Goal: Information Seeking & Learning: Learn about a topic

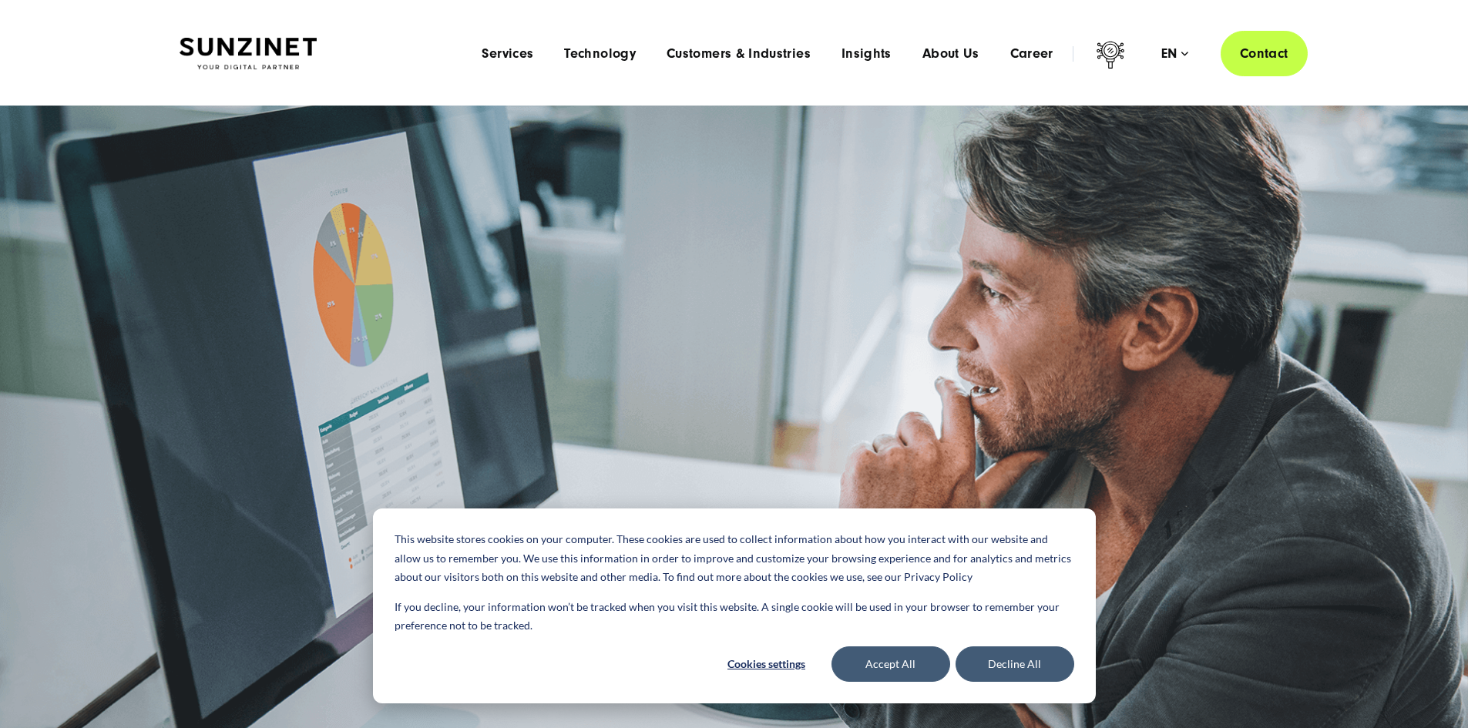
click at [967, 707] on img at bounding box center [734, 463] width 1468 height 714
click at [1003, 666] on button "Decline All" at bounding box center [1015, 664] width 119 height 35
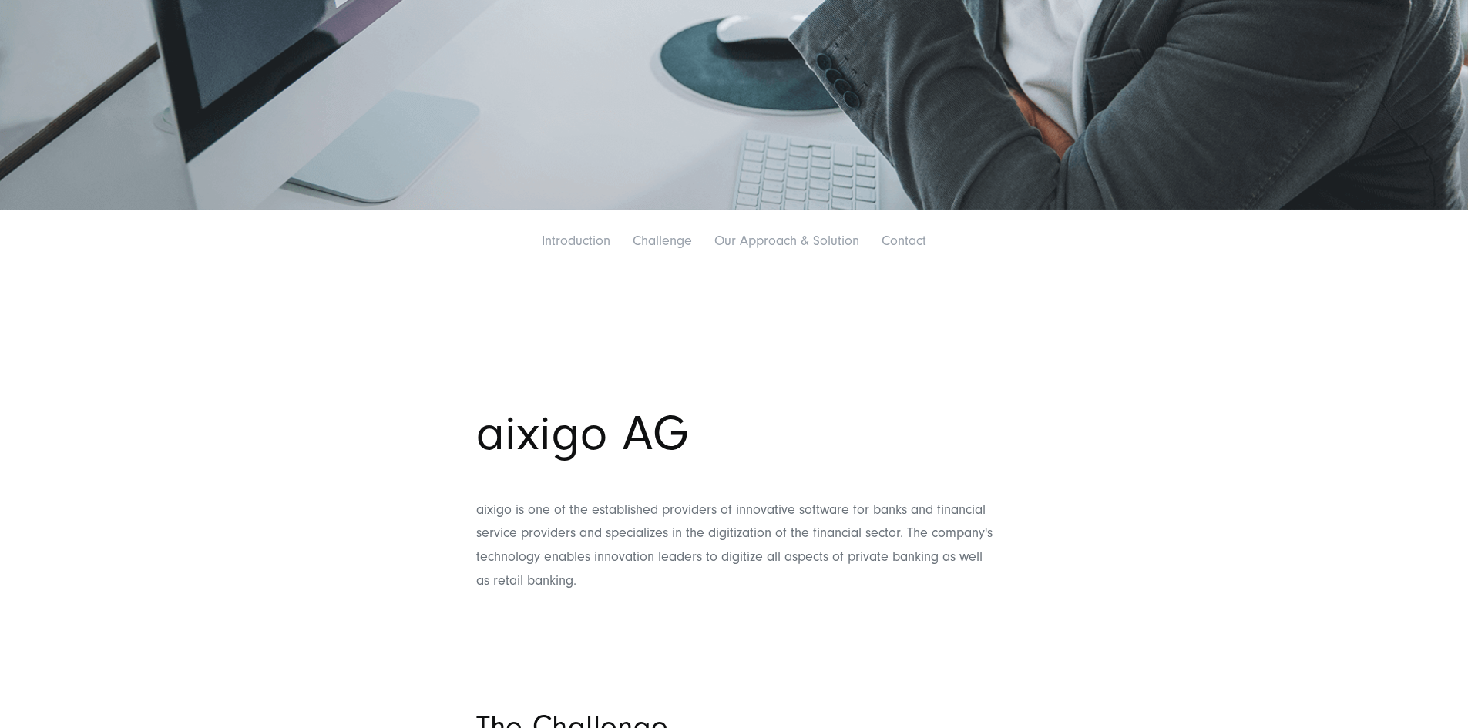
scroll to position [616, 0]
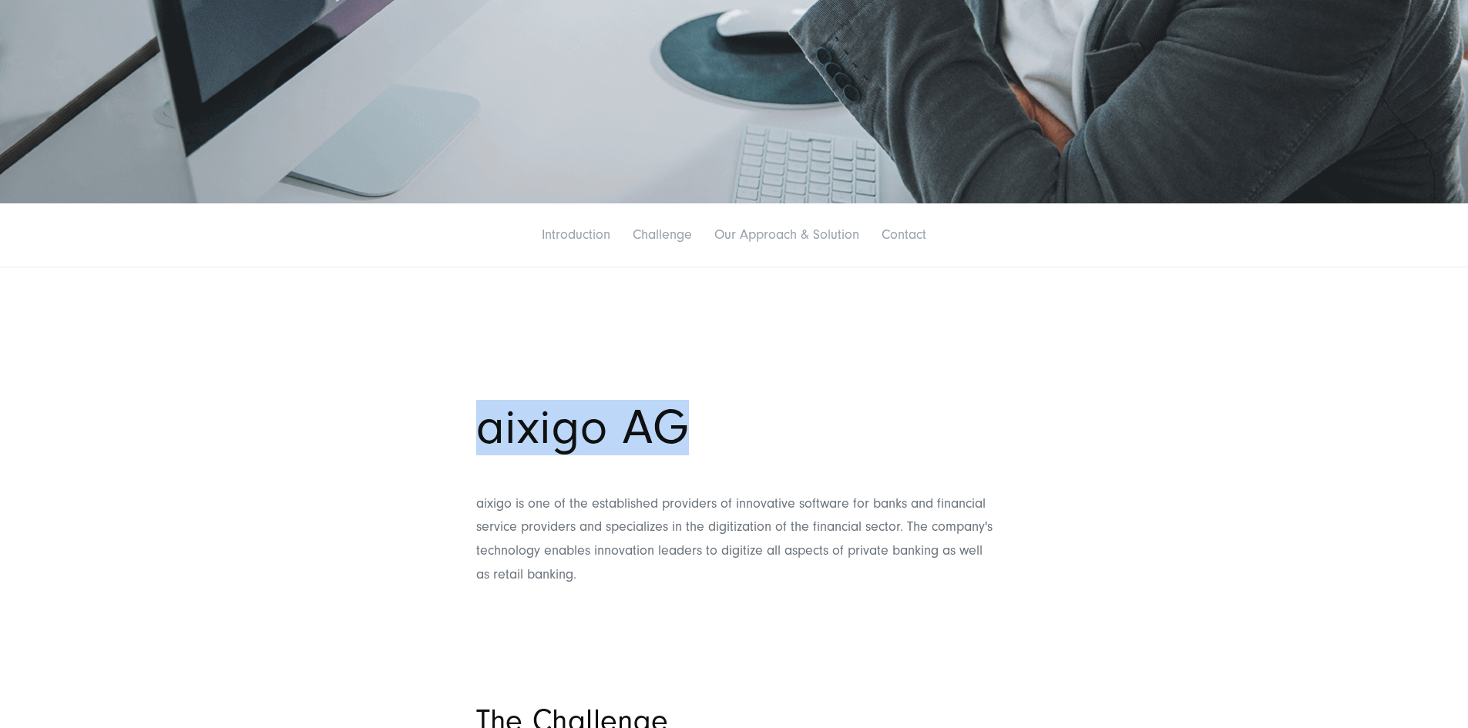
drag, startPoint x: 777, startPoint y: 415, endPoint x: 477, endPoint y: 448, distance: 301.7
click at [477, 448] on h1 "aixigo AG" at bounding box center [734, 428] width 516 height 47
copy h1 "aixigo AG"
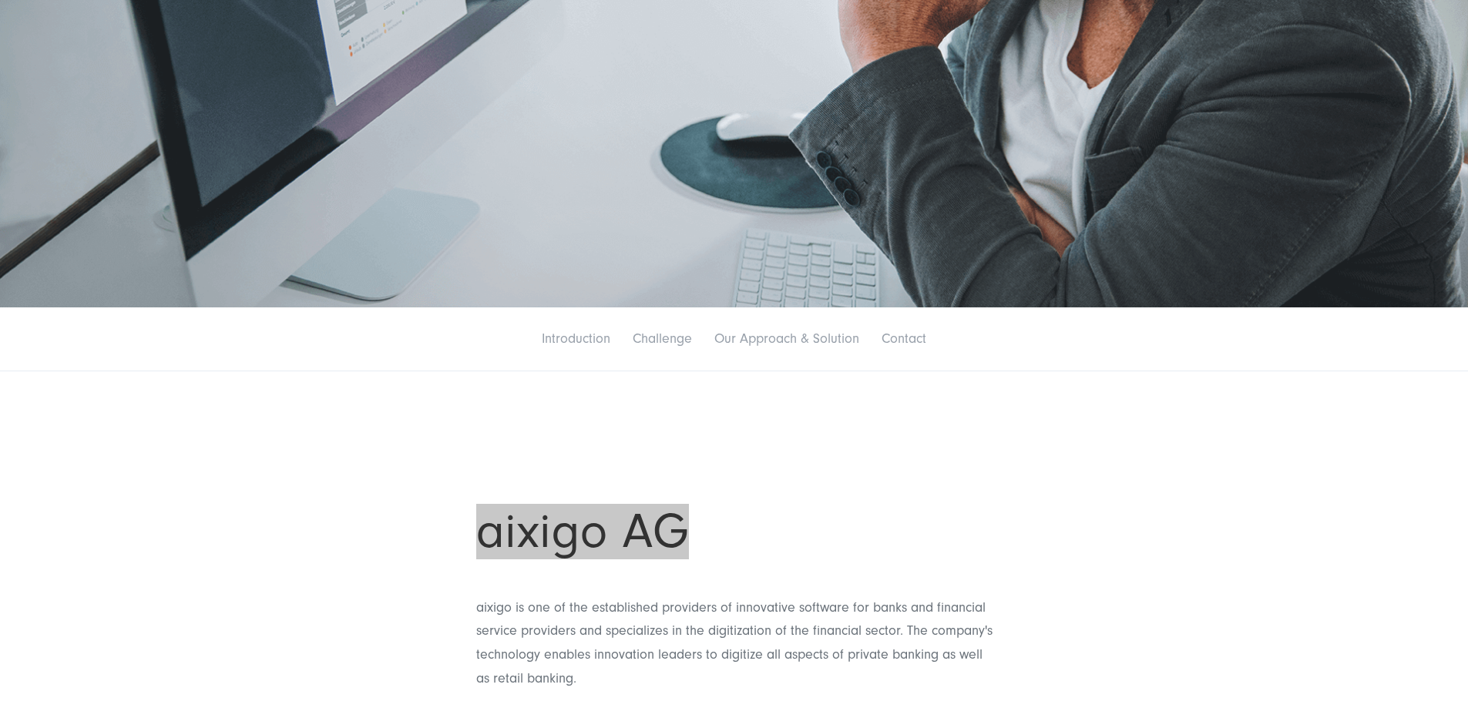
scroll to position [539, 0]
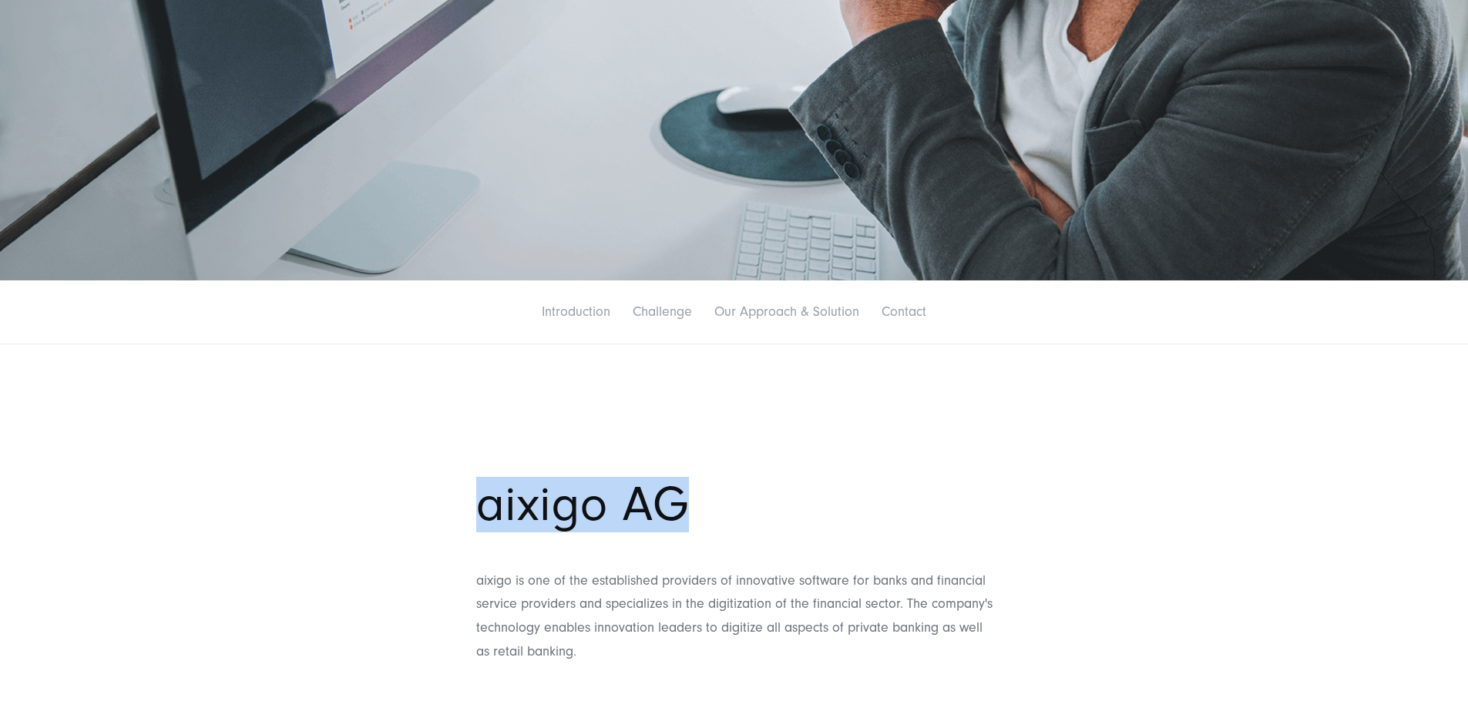
click at [792, 320] on link "Our Approach & Solution" at bounding box center [786, 312] width 145 height 16
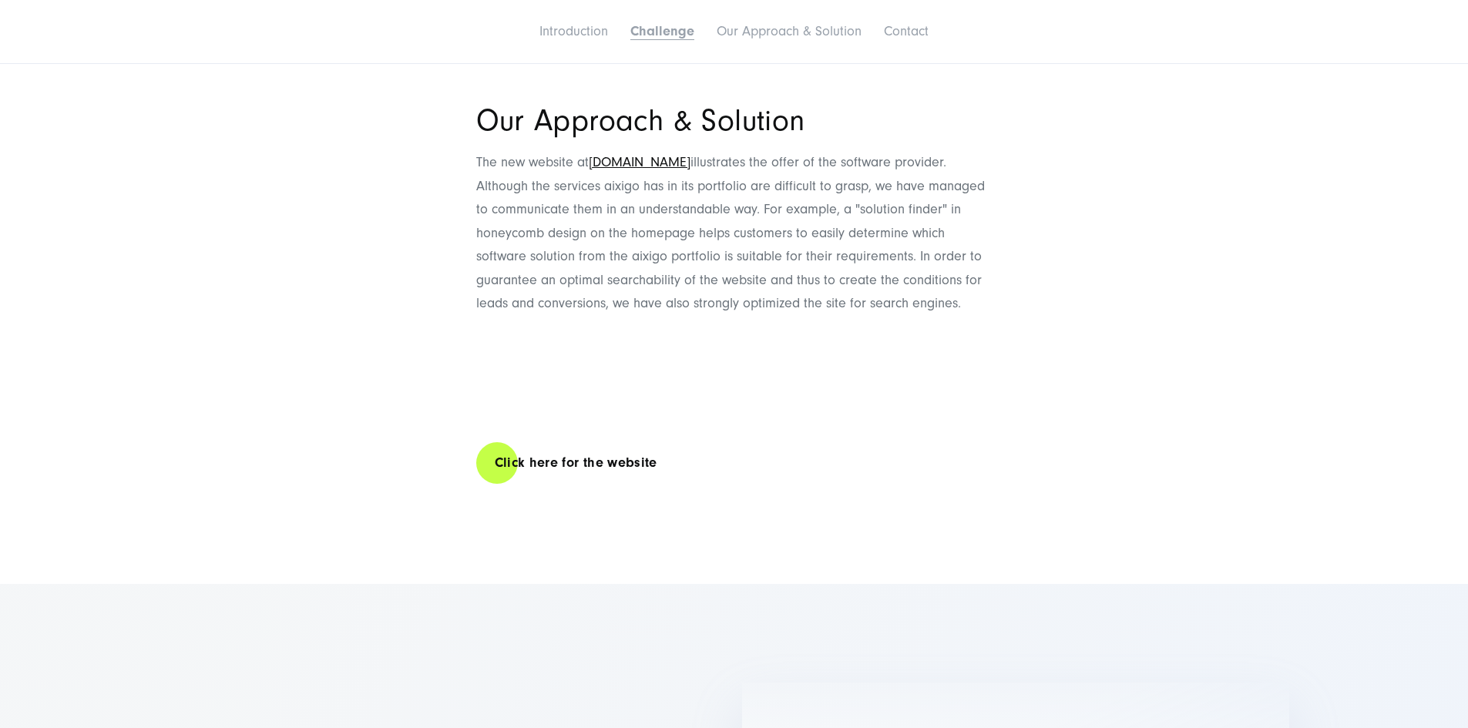
scroll to position [2292, 0]
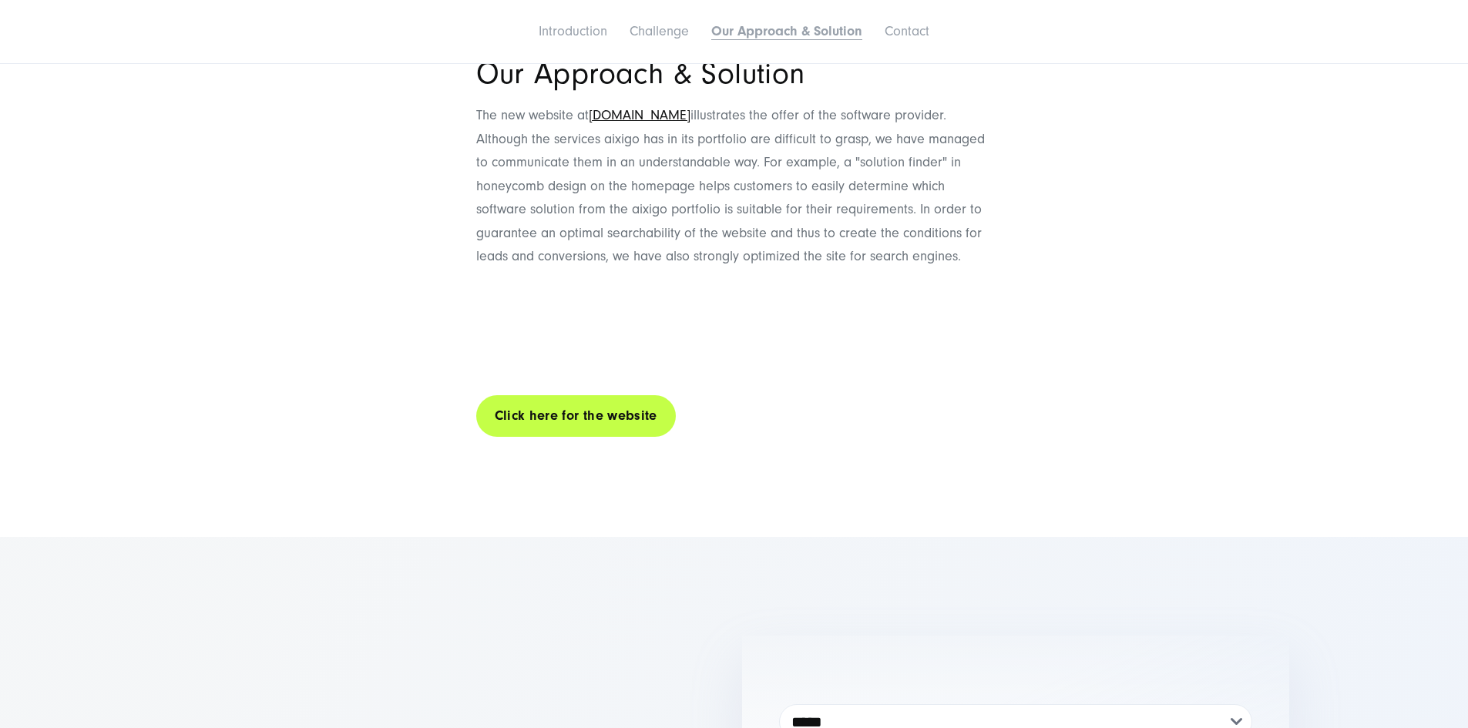
click at [610, 438] on link "Click here for the website" at bounding box center [576, 416] width 200 height 44
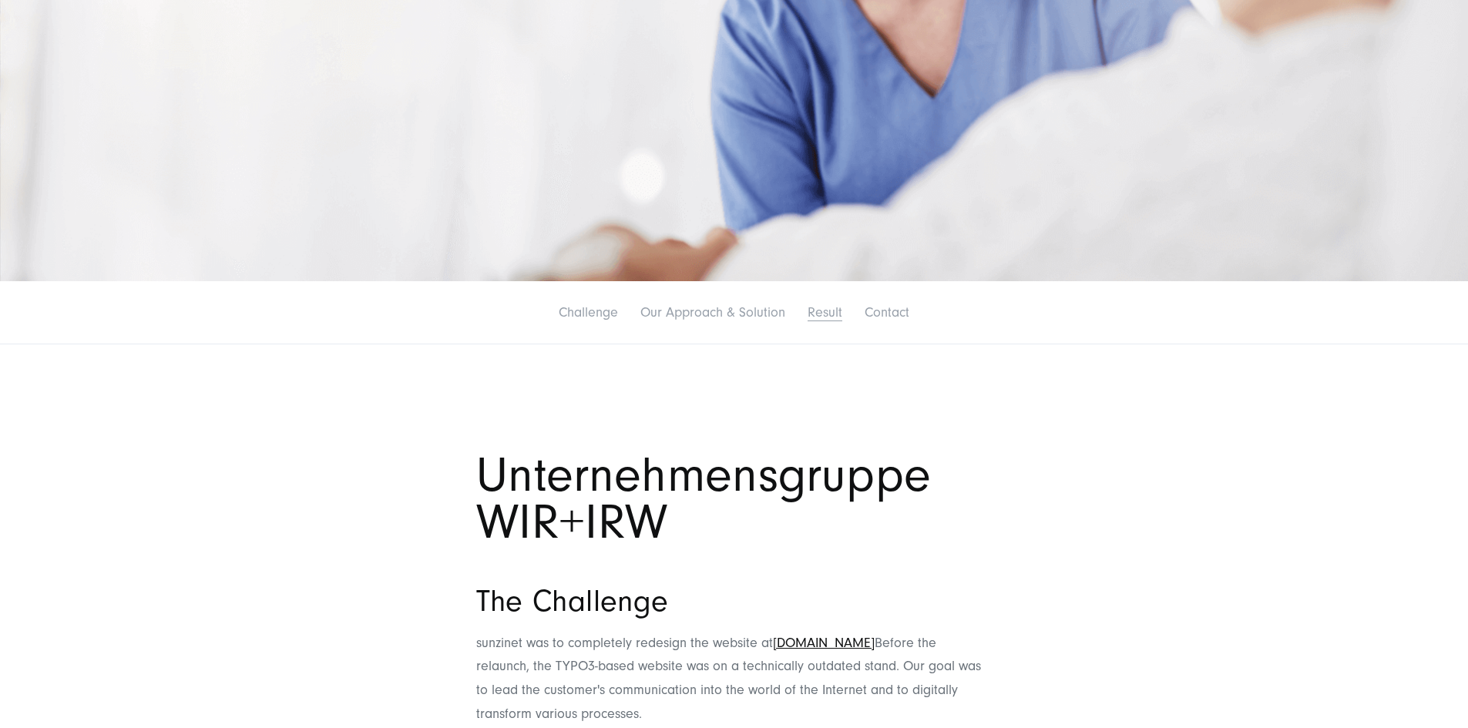
click at [842, 321] on link "Result" at bounding box center [825, 312] width 35 height 16
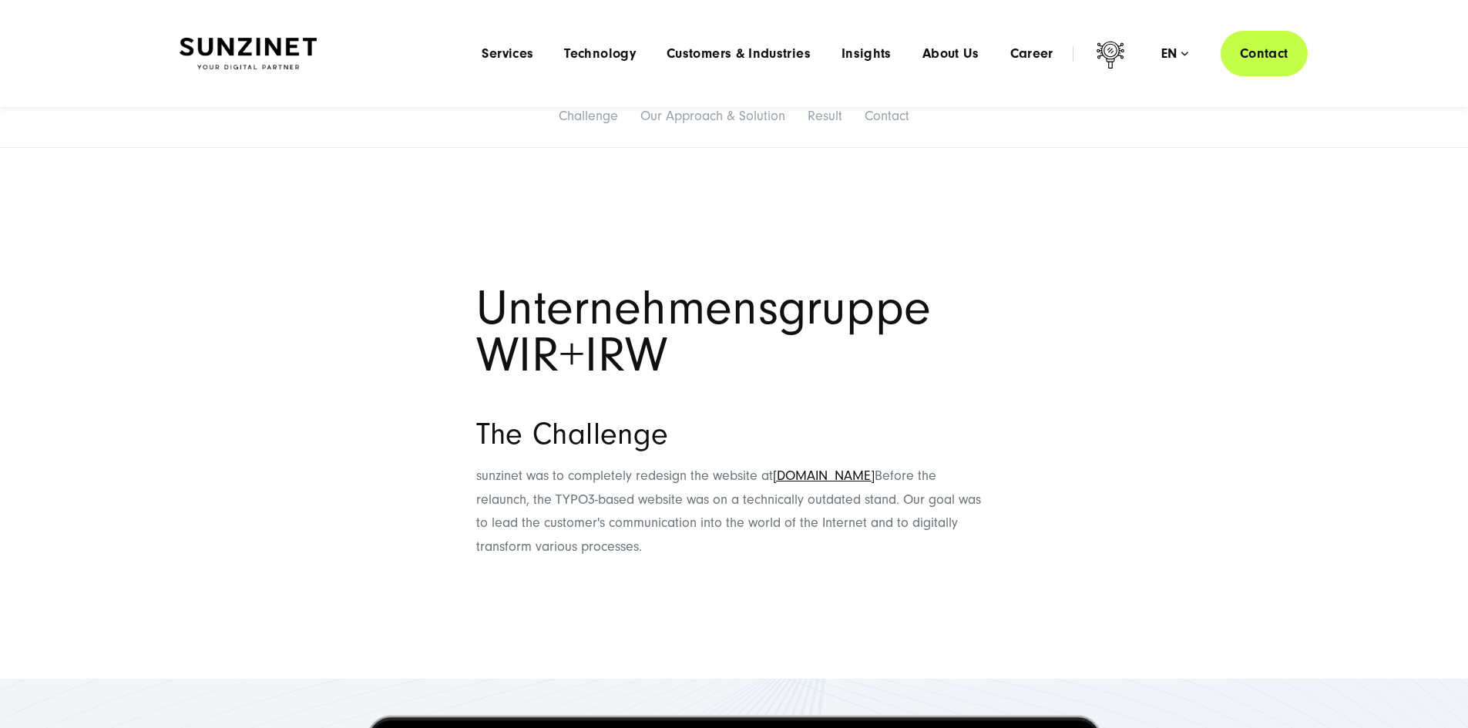
scroll to position [566, 0]
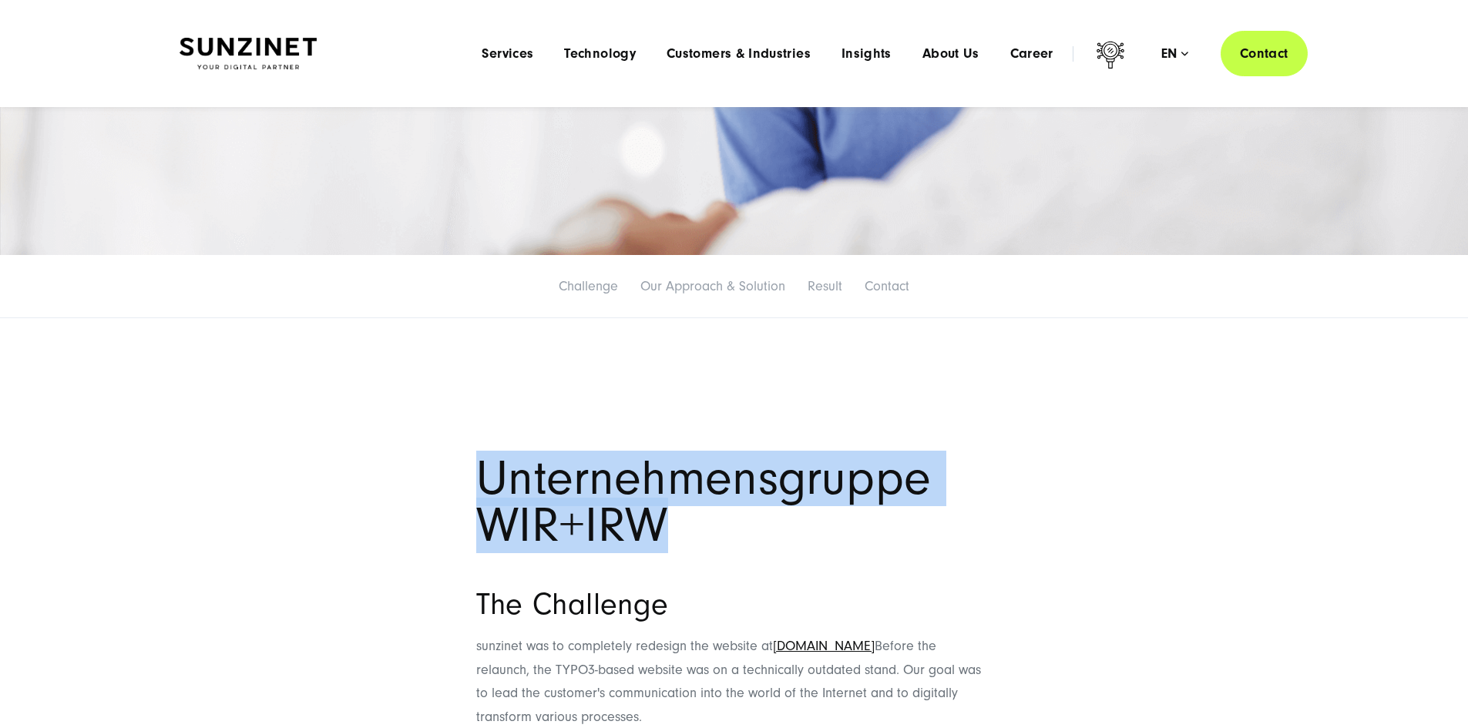
drag, startPoint x: 476, startPoint y: 461, endPoint x: 815, endPoint y: 545, distance: 349.3
click at [815, 545] on h1 "Unternehmensgruppe WIR+IRW" at bounding box center [734, 502] width 516 height 94
copy h1 "Unternehmensgruppe WIR+IRW"
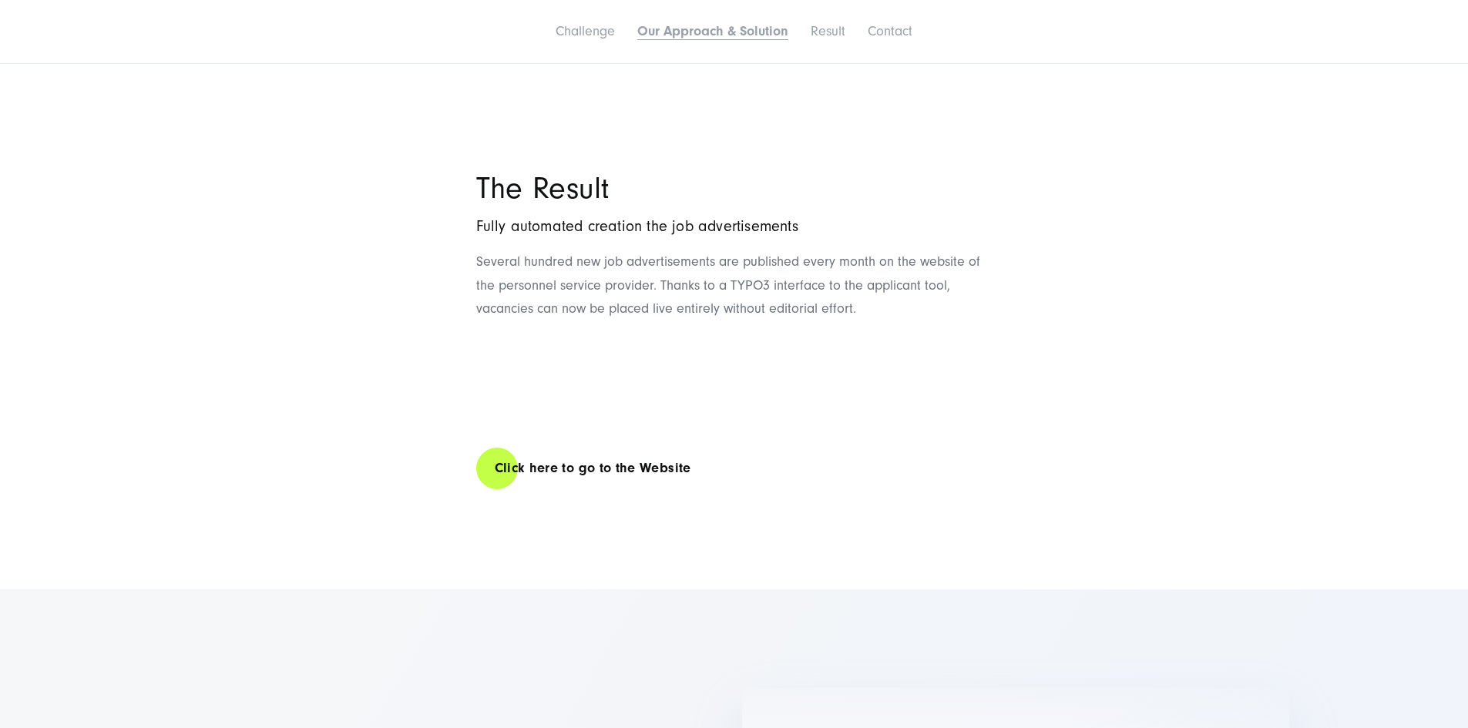
scroll to position [2184, 0]
click at [573, 489] on link "Click here to go to the Website" at bounding box center [592, 467] width 233 height 44
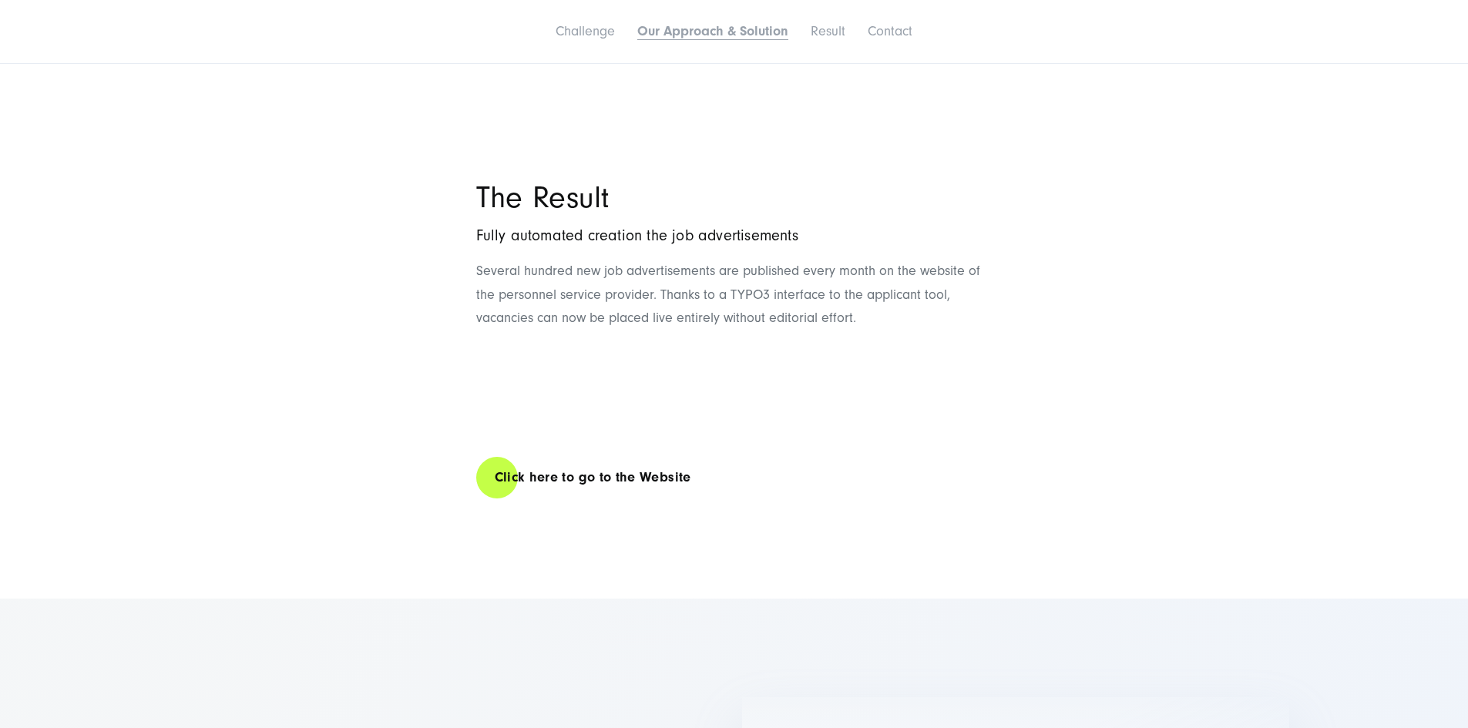
scroll to position [1799, 0]
